Goal: Register for event/course

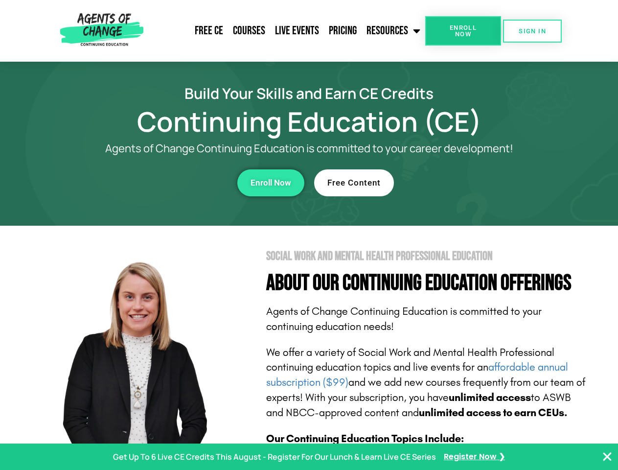
click at [309, 235] on section "Social Work and Mental Health Professional Education About Our Continuing Educa…" at bounding box center [309, 431] width 618 height 411
click at [463, 31] on span "Enroll Now" at bounding box center [463, 30] width 45 height 13
click at [533, 31] on span "SIGN IN" at bounding box center [532, 31] width 27 height 6
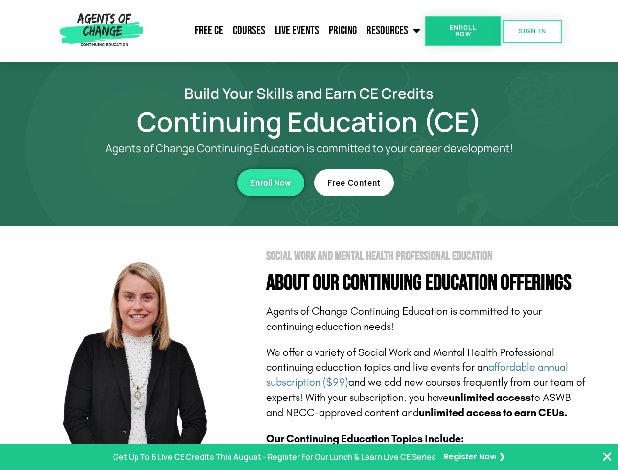
click at [170, 183] on div "Enroll Now" at bounding box center [169, 182] width 269 height 27
click at [271, 183] on span "Enroll Now" at bounding box center [271, 183] width 41 height 8
click at [449, 183] on div "Free Content" at bounding box center [448, 182] width 269 height 27
